Goal: Task Accomplishment & Management: Use online tool/utility

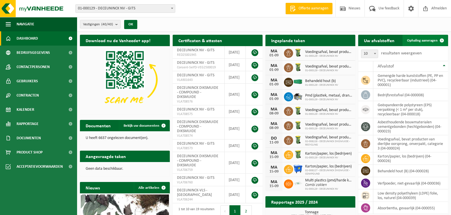
click at [423, 42] on span "Ophaling aanvragen" at bounding box center [422, 41] width 31 height 4
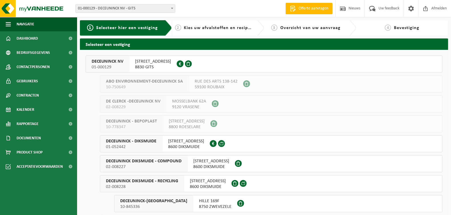
click at [101, 60] on span "DECEUNINCK NV" at bounding box center [108, 62] width 32 height 6
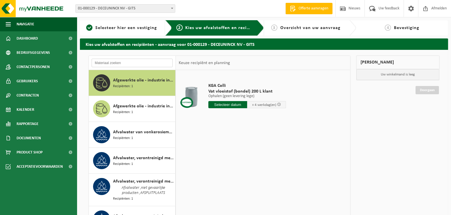
click at [127, 64] on input "text" at bounding box center [132, 63] width 81 height 9
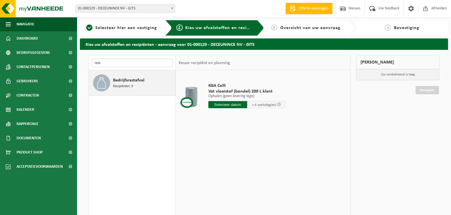
type input "rest"
click at [134, 86] on div "Bedrijfsrestafval Recipiënten: 3" at bounding box center [143, 82] width 61 height 17
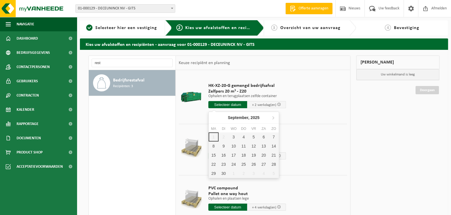
click at [229, 102] on input "text" at bounding box center [227, 104] width 39 height 7
click at [235, 137] on div "3" at bounding box center [234, 137] width 10 height 9
type input "Van 2025-09-03"
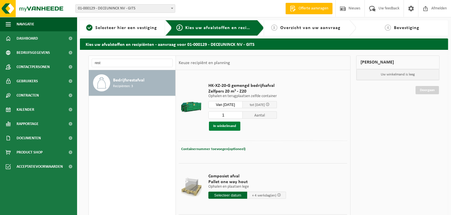
click at [229, 126] on button "In winkelmand" at bounding box center [224, 126] width 31 height 9
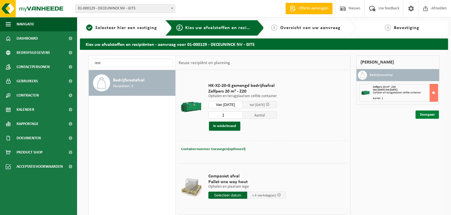
click at [430, 116] on link "Doorgaan" at bounding box center [426, 115] width 23 height 8
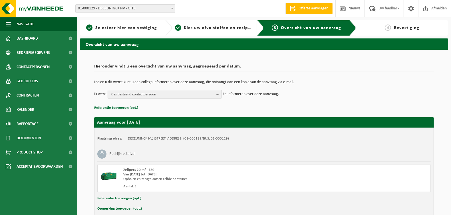
click at [219, 94] on b "button" at bounding box center [218, 94] width 5 height 8
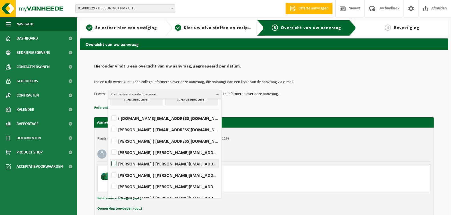
scroll to position [14, 0]
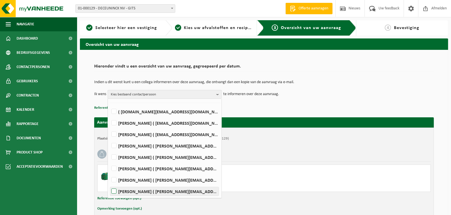
click at [152, 189] on label "PIETER VERZYCK ( pieter.verzyck@deceuninck.com )" at bounding box center [164, 191] width 108 height 9
click at [109, 185] on input "PIETER VERZYCK ( pieter.verzyck@deceuninck.com )" at bounding box center [109, 184] width 0 height 0
checkbox input "true"
click at [285, 152] on div "Bedrijfsrestafval" at bounding box center [263, 154] width 333 height 15
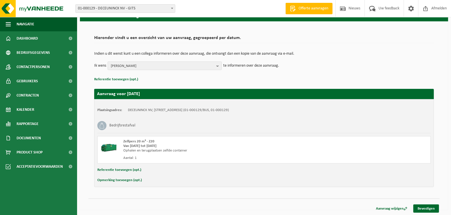
scroll to position [29, 0]
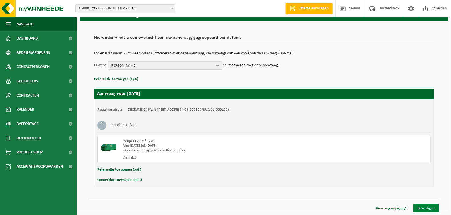
click at [428, 209] on link "Bevestigen" at bounding box center [426, 209] width 26 height 8
